Goal: Leave review/rating

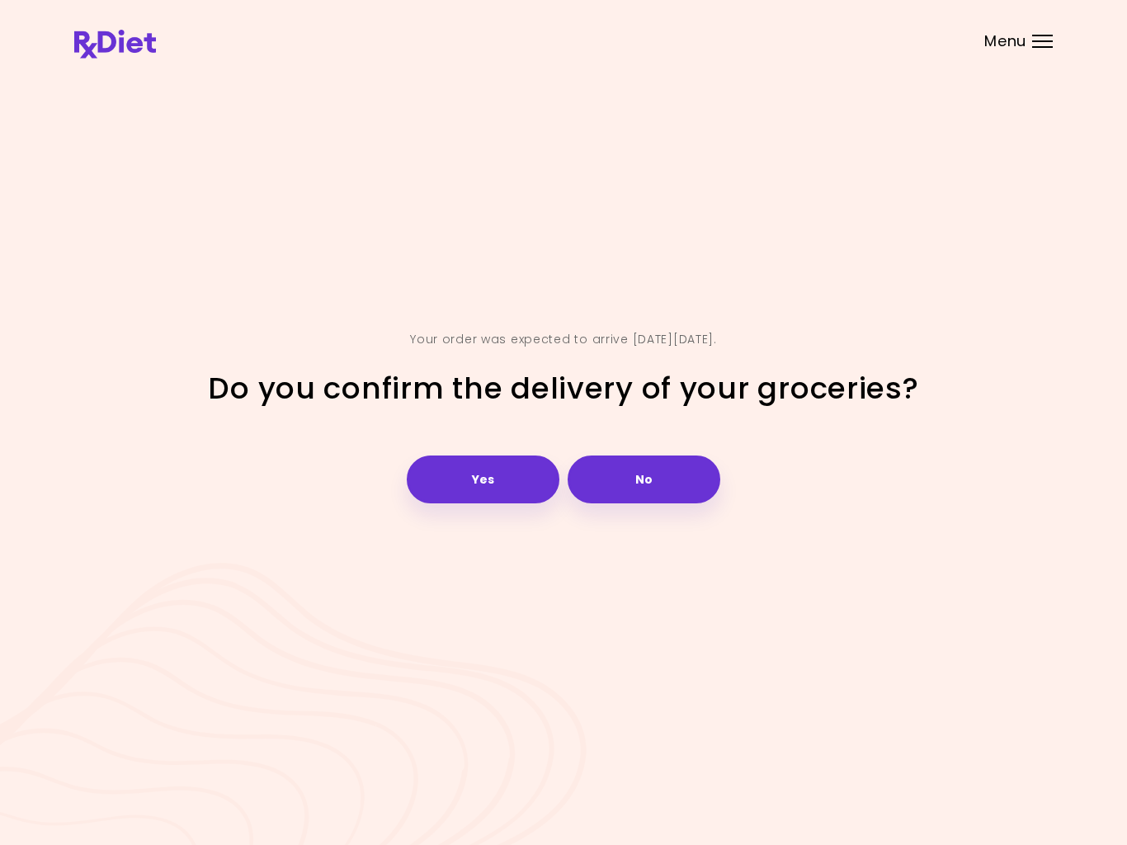
click at [482, 498] on button "Yes" at bounding box center [483, 480] width 153 height 48
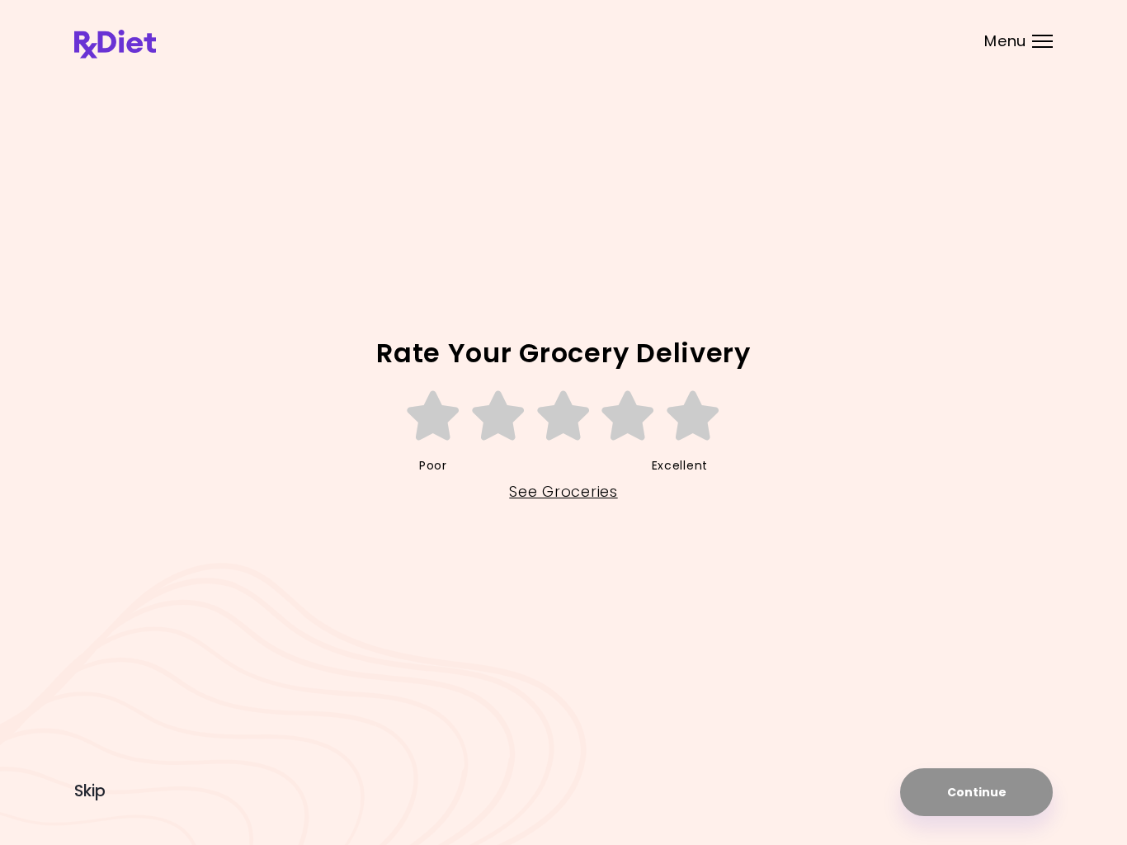
click at [535, 484] on link "See Groceries" at bounding box center [563, 492] width 108 height 26
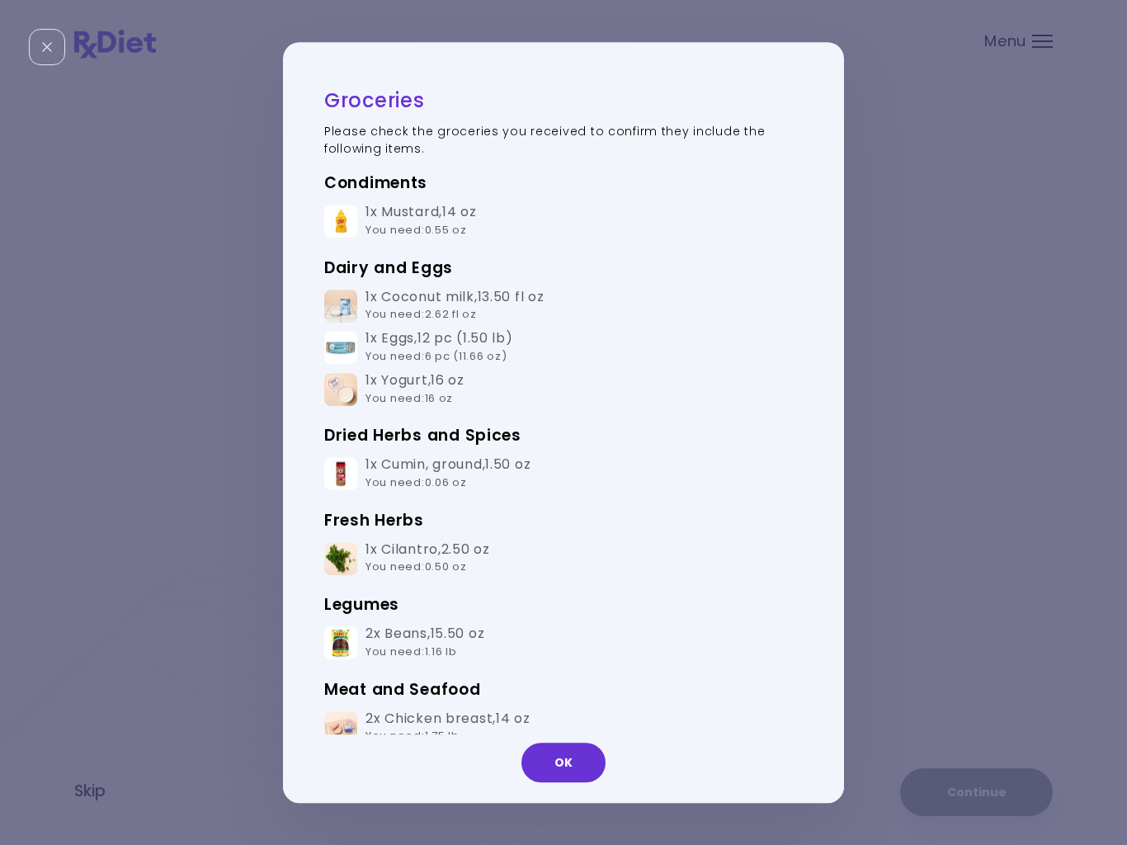
click at [541, 775] on button "OK" at bounding box center [564, 763] width 84 height 40
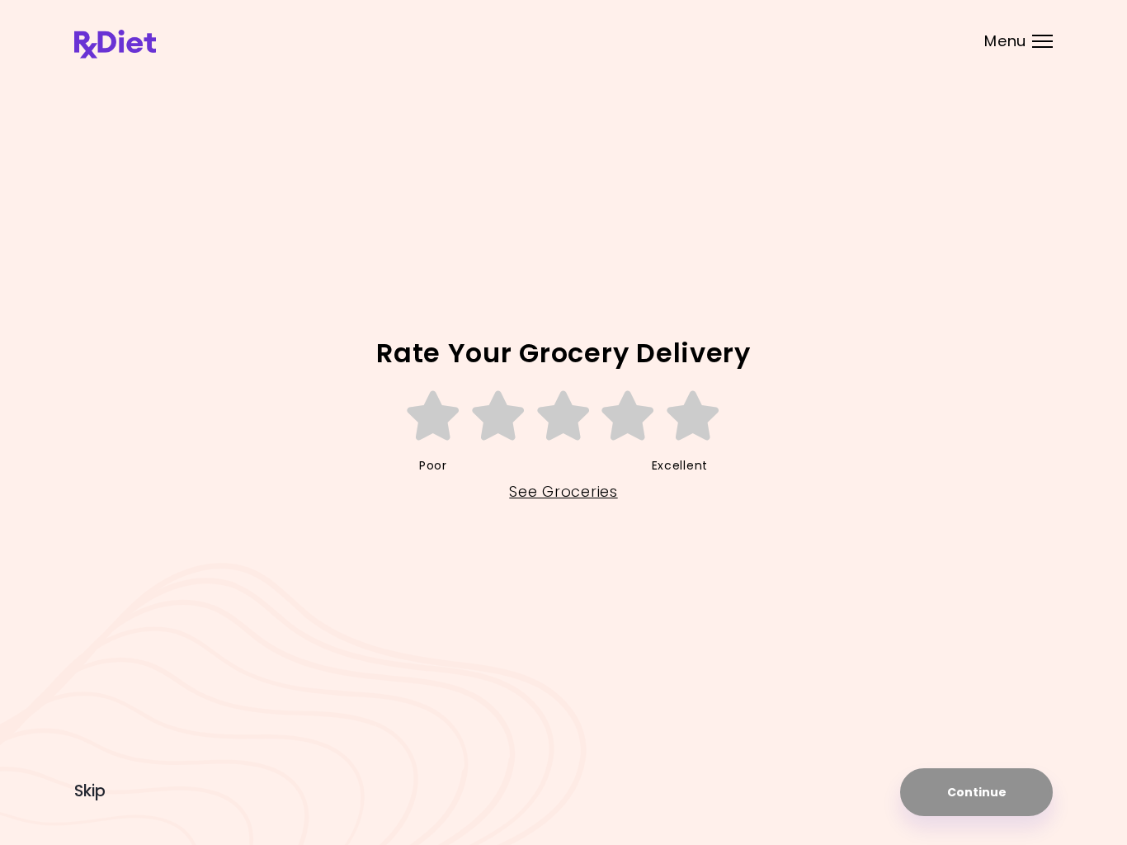
click at [541, 775] on div "Rate Your Grocery Delivery Poor Excellent See Groceries Continue Skip" at bounding box center [563, 422] width 1127 height 845
click at [687, 418] on icon at bounding box center [693, 416] width 57 height 50
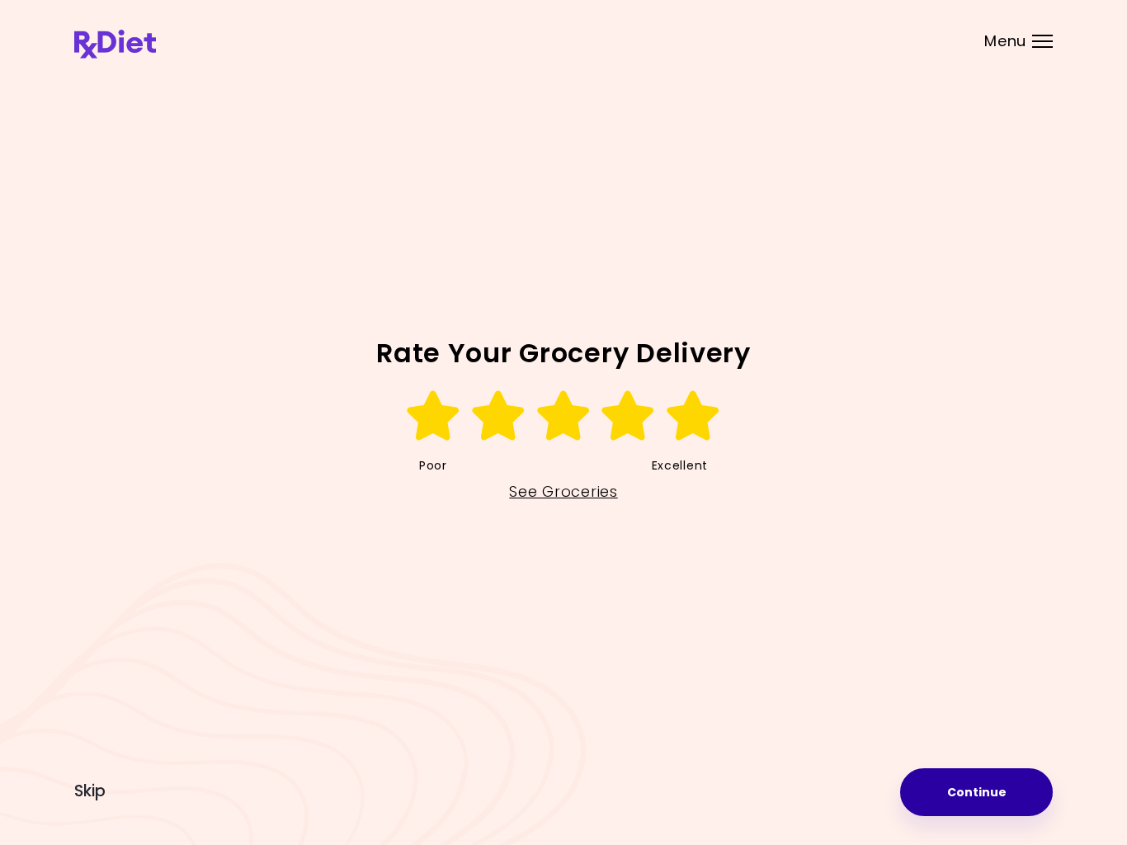
click at [958, 787] on button "Continue" at bounding box center [976, 792] width 153 height 48
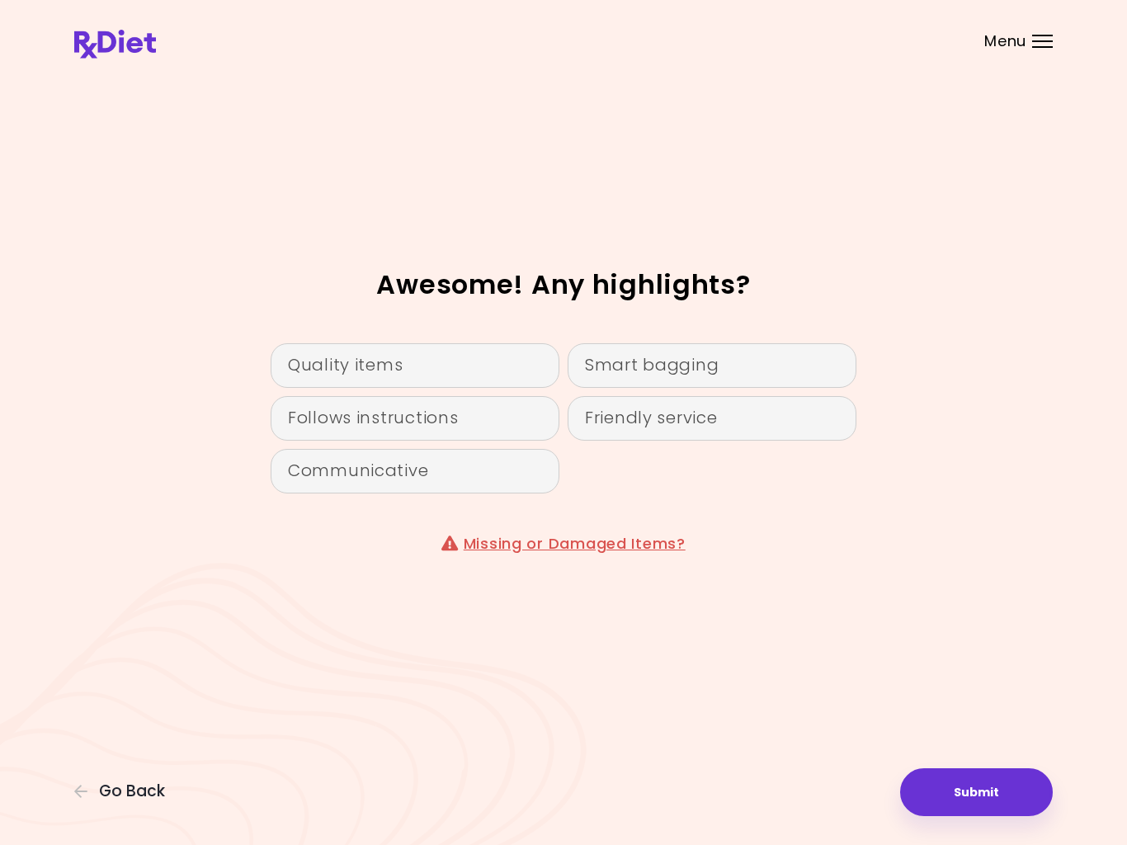
click at [928, 813] on button "Submit" at bounding box center [976, 792] width 153 height 48
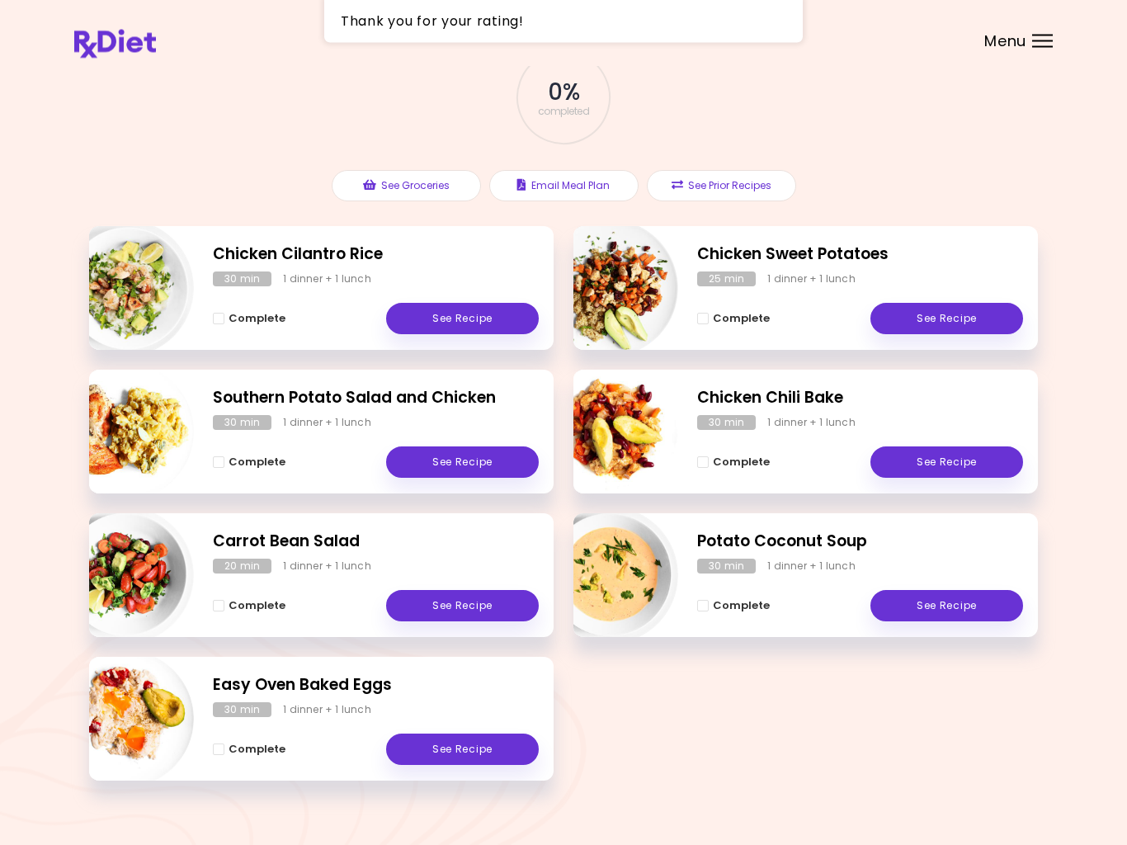
scroll to position [127, 0]
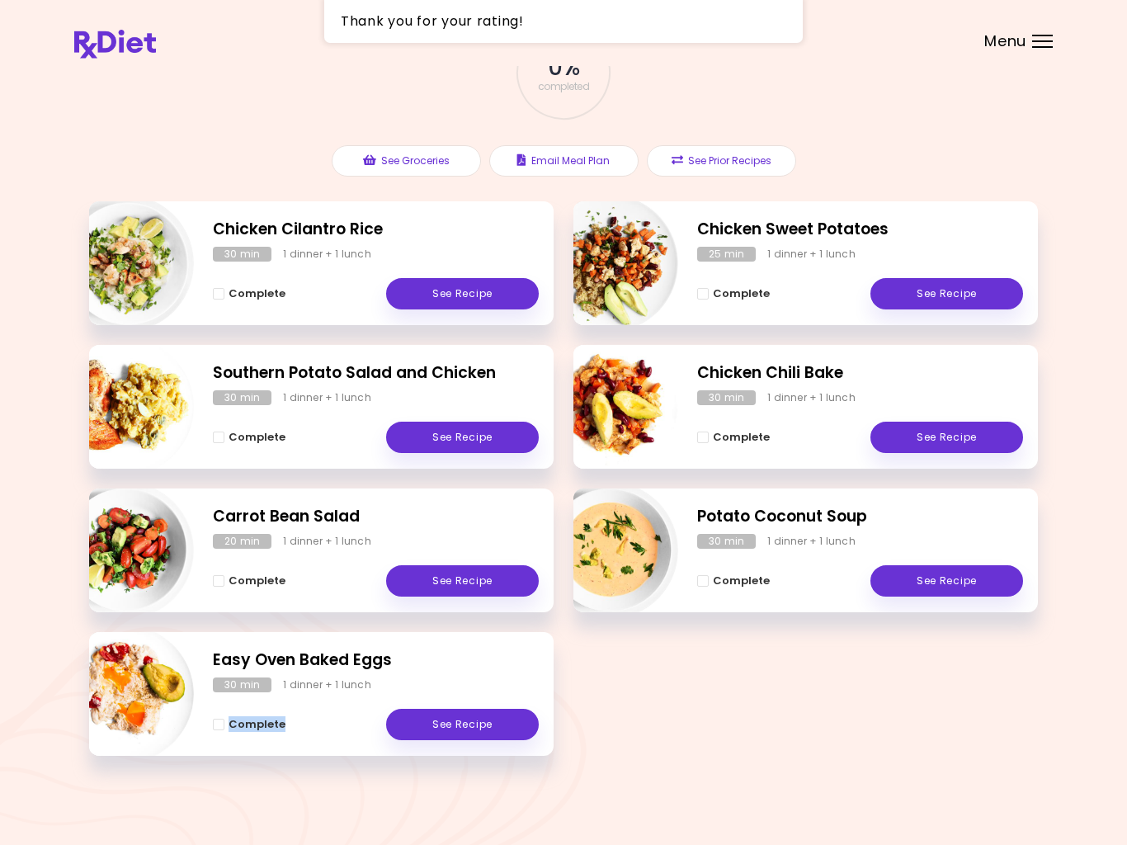
click at [33, 763] on div "Meal Plan [DATE] 0 breakfasts , 7 lunches & dinners 0 % completed See Groceries…" at bounding box center [563, 359] width 1127 height 973
